Goal: Check status: Check status

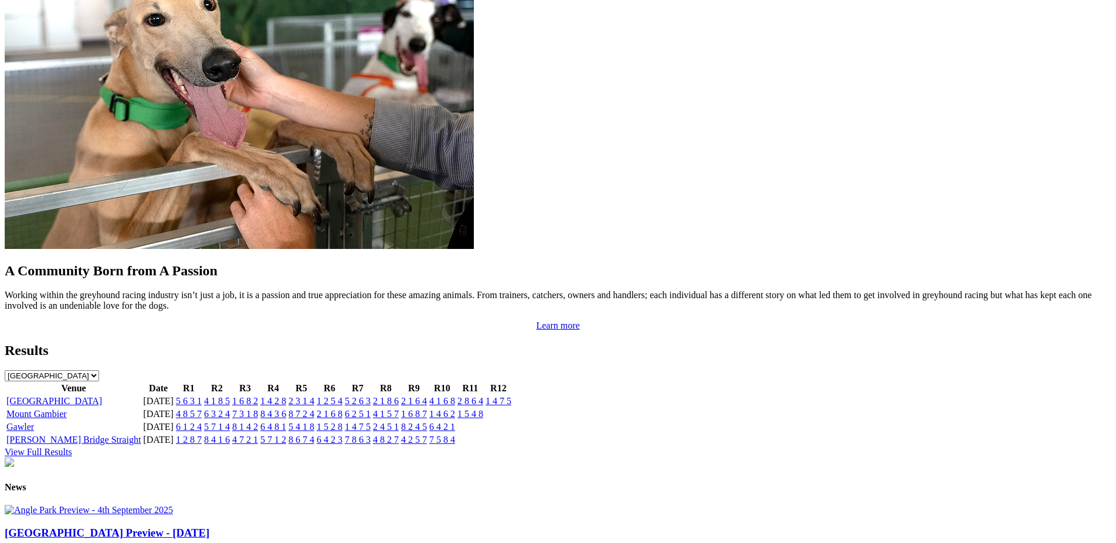
scroll to position [1007, 0]
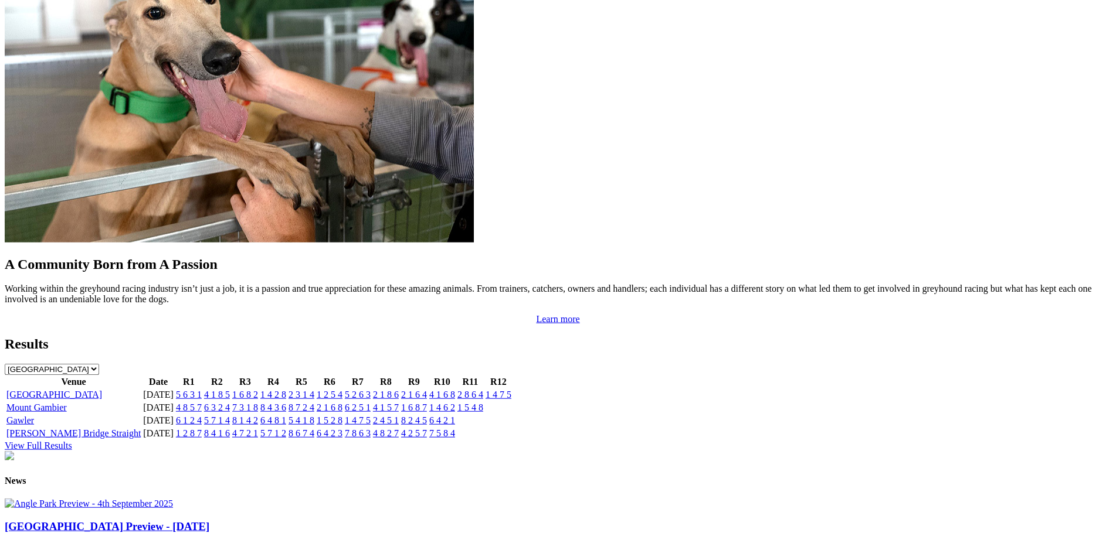
click at [5, 364] on select "[GEOGRAPHIC_DATA] [GEOGRAPHIC_DATA] [GEOGRAPHIC_DATA] [GEOGRAPHIC_DATA] [GEOGRA…" at bounding box center [52, 369] width 94 height 11
click option "[GEOGRAPHIC_DATA]" at bounding box center [0, 0] width 0 height 0
click at [72, 441] on link "View Full Results" at bounding box center [38, 446] width 67 height 10
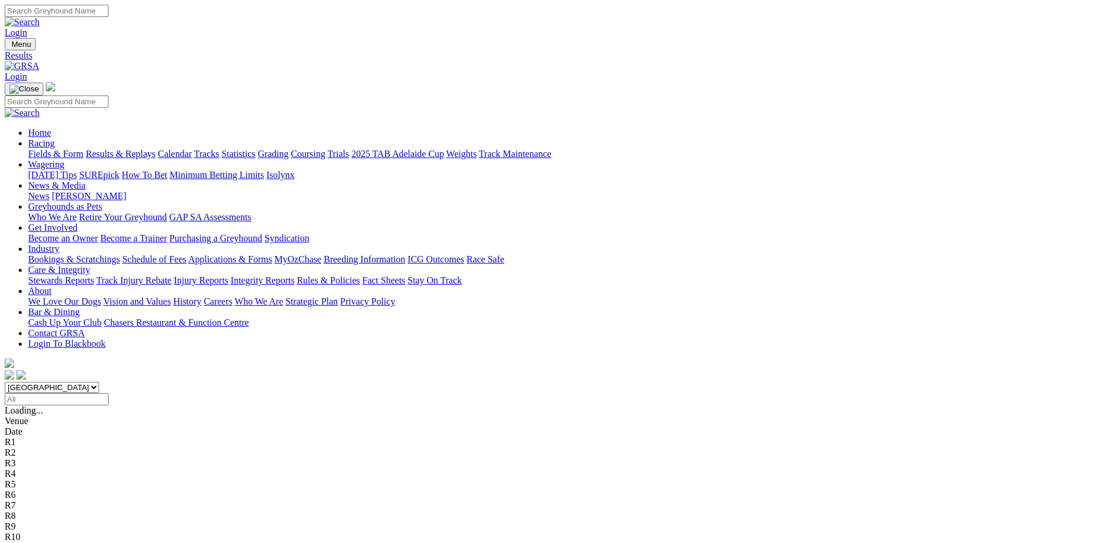
click at [108, 393] on input "Select date" at bounding box center [57, 399] width 104 height 12
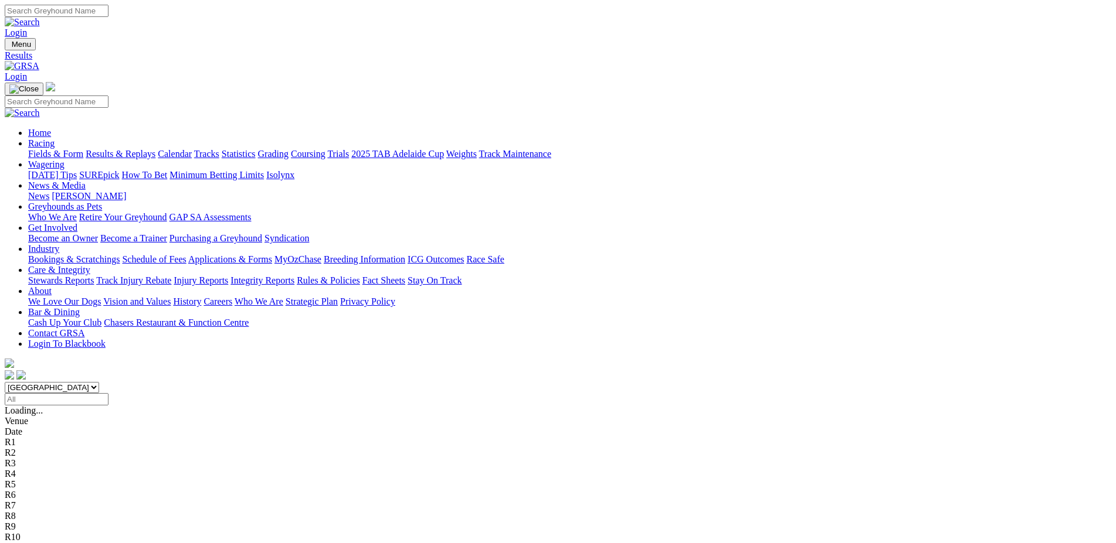
drag, startPoint x: 583, startPoint y: 147, endPoint x: 606, endPoint y: 147, distance: 22.9
click at [108, 393] on input "Select date" at bounding box center [57, 399] width 104 height 12
